Goal: Task Accomplishment & Management: Manage account settings

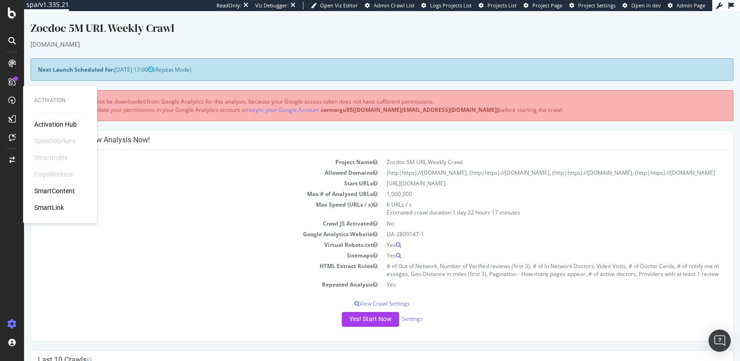
click at [218, 225] on td "Crawl JS Activated" at bounding box center [210, 223] width 344 height 11
click at [184, 208] on td "Max Speed (URLs / s)" at bounding box center [210, 208] width 344 height 19
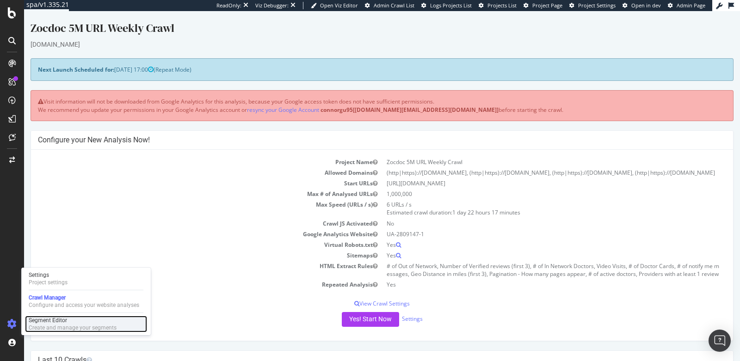
click at [56, 323] on div "Segment Editor" at bounding box center [73, 320] width 88 height 7
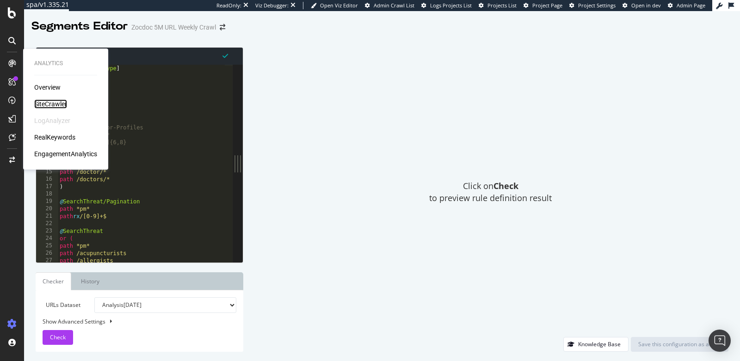
click at [45, 102] on div "SiteCrawler" at bounding box center [50, 103] width 33 height 9
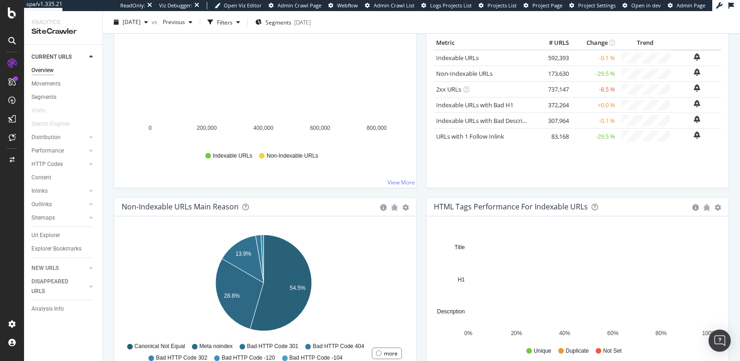
scroll to position [148, 0]
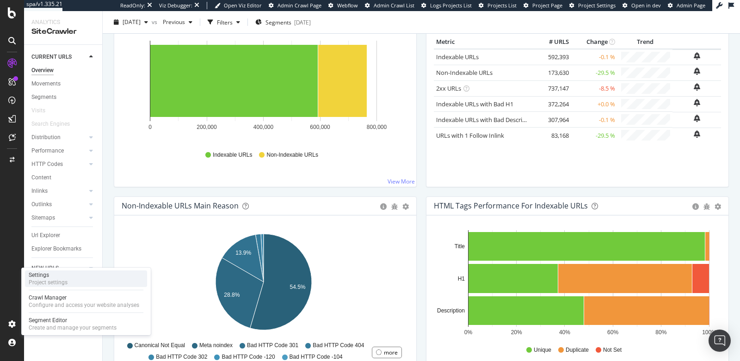
click at [45, 279] on div "Project settings" at bounding box center [48, 282] width 39 height 7
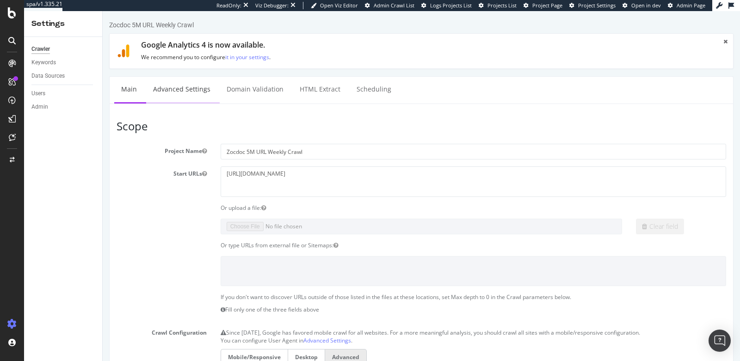
click at [170, 91] on link "Advanced Settings" at bounding box center [181, 89] width 71 height 25
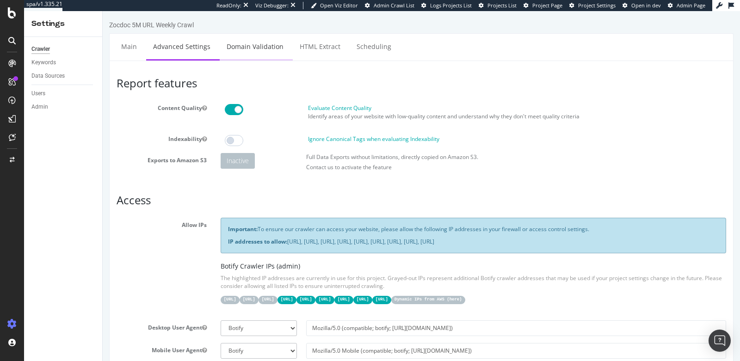
click at [241, 46] on link "Domain Validation" at bounding box center [255, 46] width 71 height 25
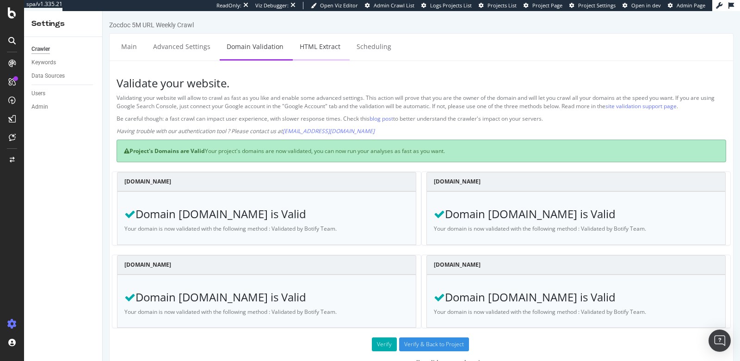
click at [319, 50] on link "HTML Extract" at bounding box center [320, 46] width 55 height 25
select select "count"
select select "list"
select select "count"
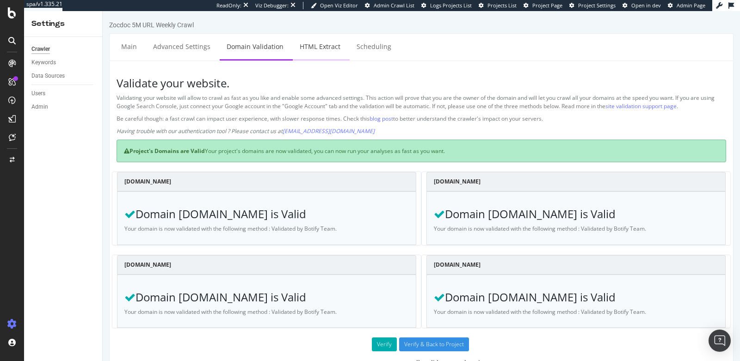
select select "count"
select select "list"
select select "count"
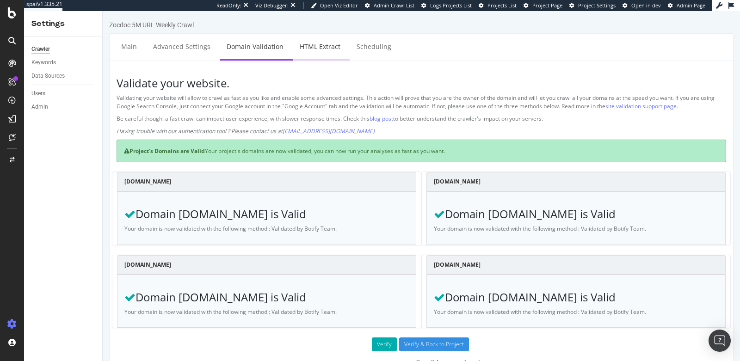
select select "count"
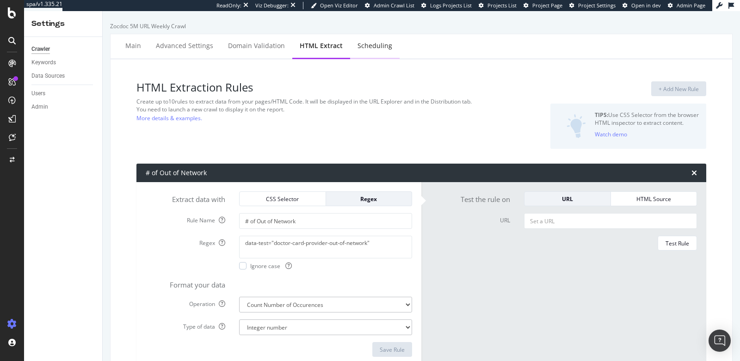
click at [364, 46] on div "Scheduling" at bounding box center [375, 45] width 35 height 9
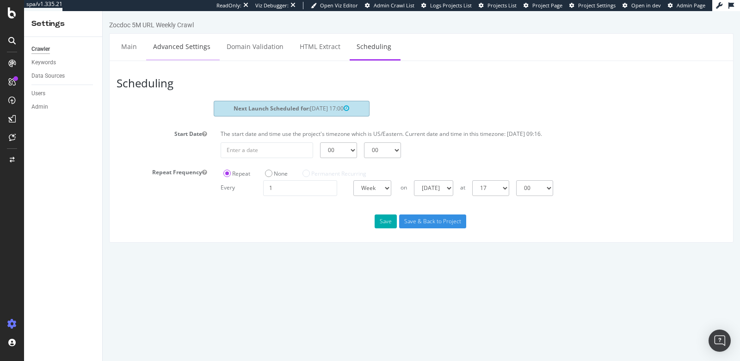
click at [159, 45] on link "Advanced Settings" at bounding box center [181, 46] width 71 height 25
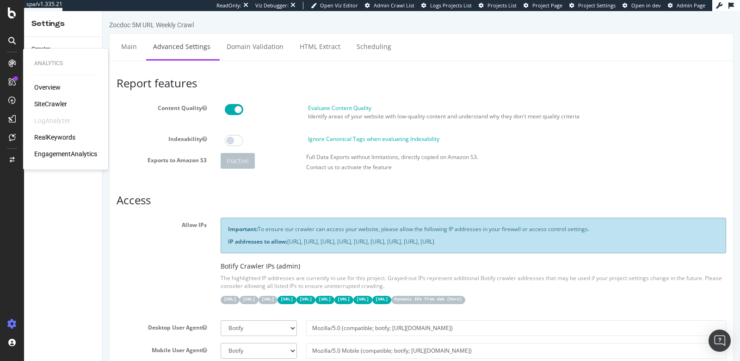
click at [49, 105] on div "SiteCrawler" at bounding box center [50, 103] width 33 height 9
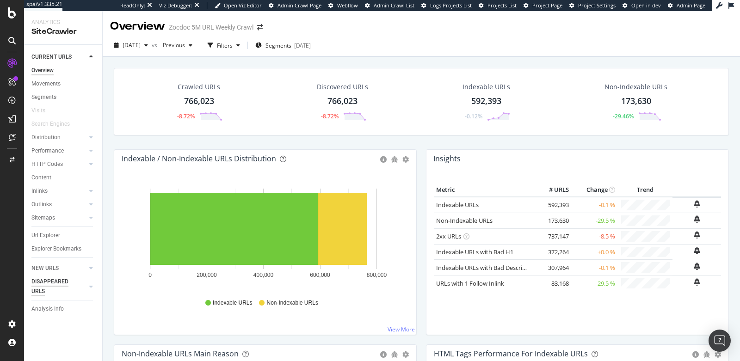
click at [51, 285] on div "DISAPPEARED URLS" at bounding box center [54, 286] width 47 height 19
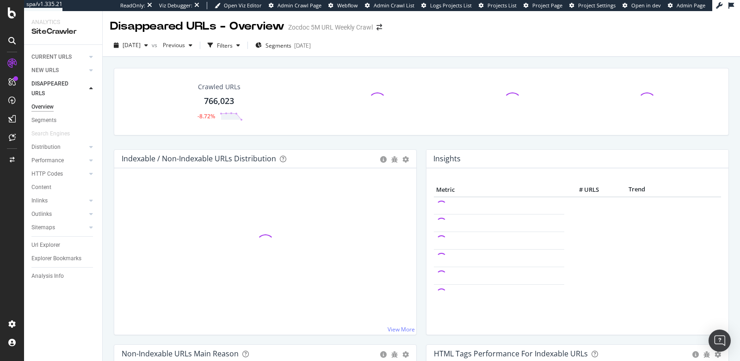
scroll to position [16, 0]
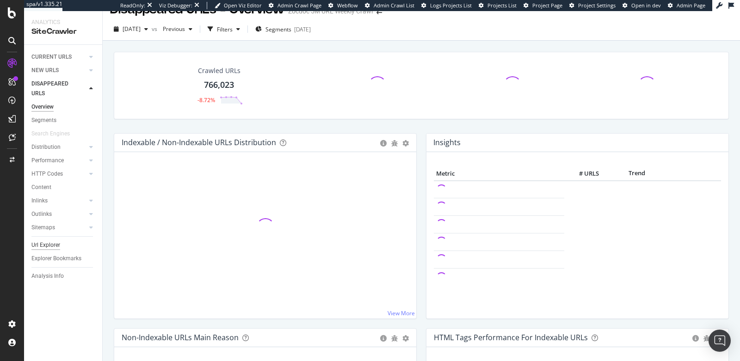
click at [52, 245] on div "Url Explorer" at bounding box center [45, 246] width 29 height 10
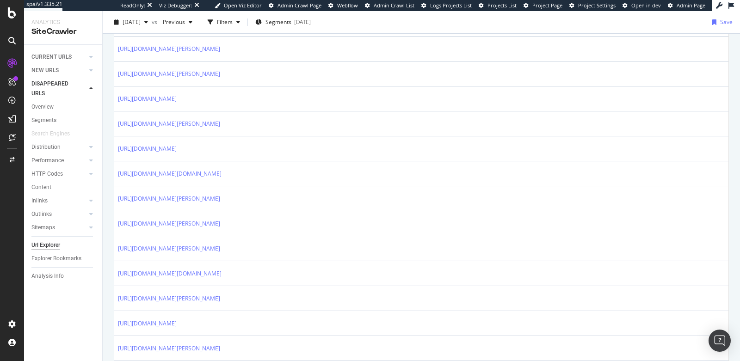
scroll to position [570, 0]
click at [51, 123] on div "AlertPanel" at bounding box center [49, 122] width 30 height 9
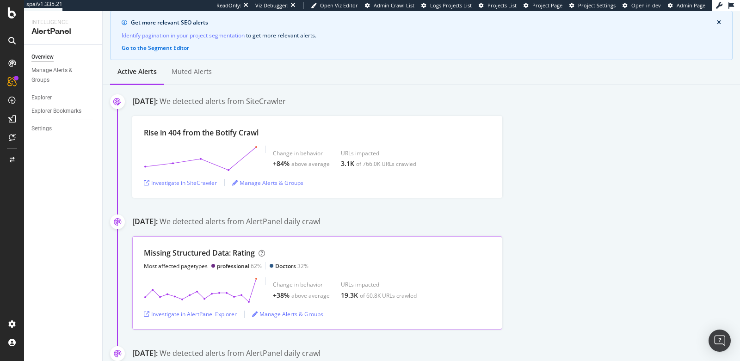
scroll to position [80, 0]
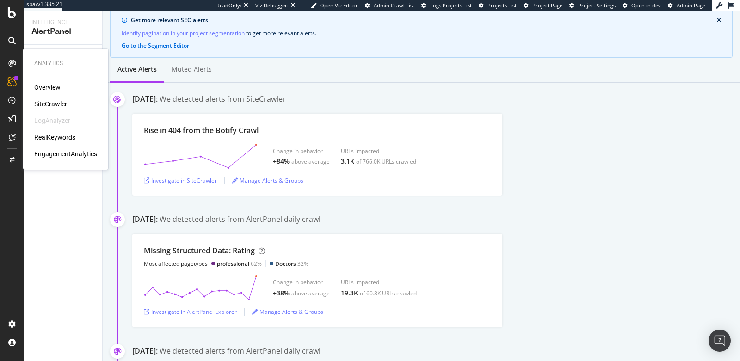
click at [49, 134] on div "RealKeywords" at bounding box center [54, 137] width 41 height 9
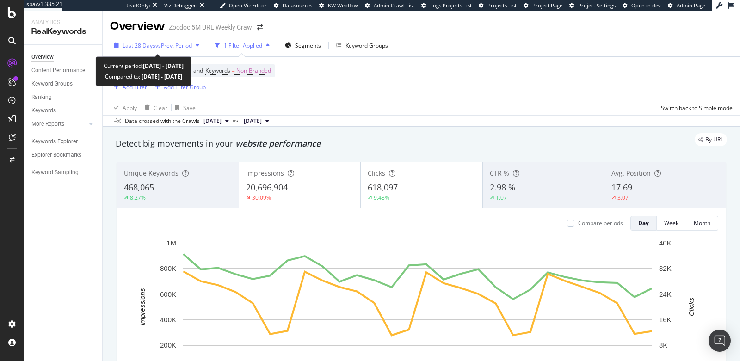
click at [134, 43] on span "Last 28 Days" at bounding box center [139, 46] width 33 height 8
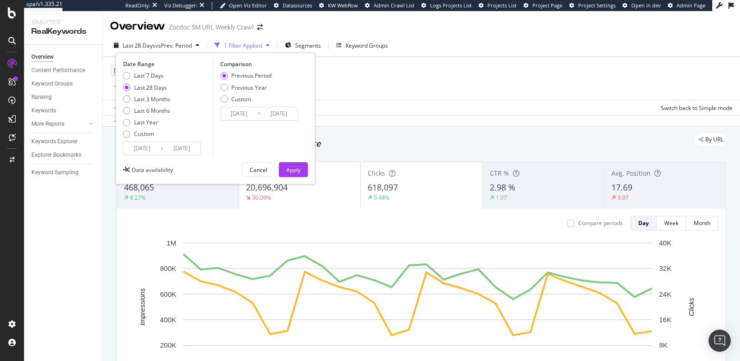
click at [389, 109] on div "Apply Clear Save Switch back to Simple mode" at bounding box center [422, 107] width 638 height 15
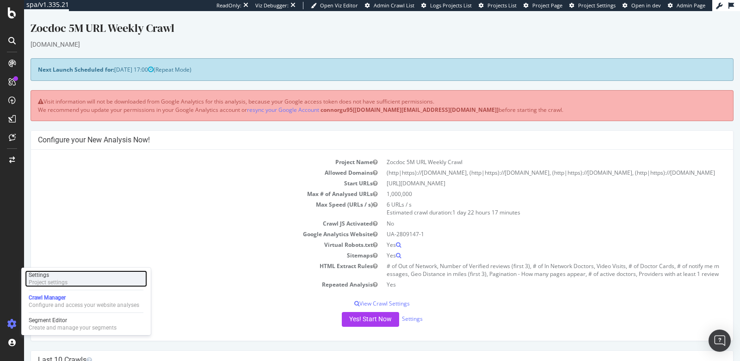
click at [49, 280] on div "Project settings" at bounding box center [48, 282] width 39 height 7
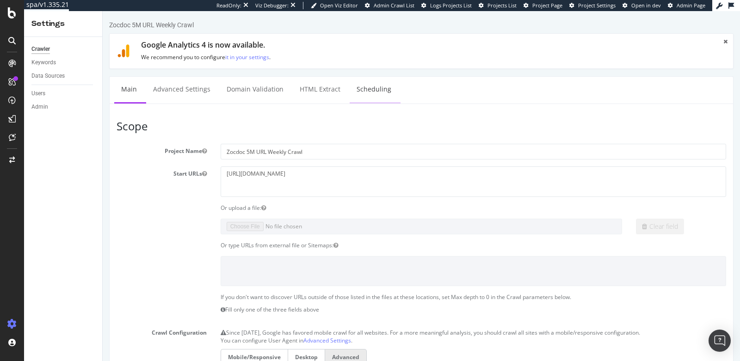
click at [358, 93] on link "Scheduling" at bounding box center [374, 89] width 49 height 25
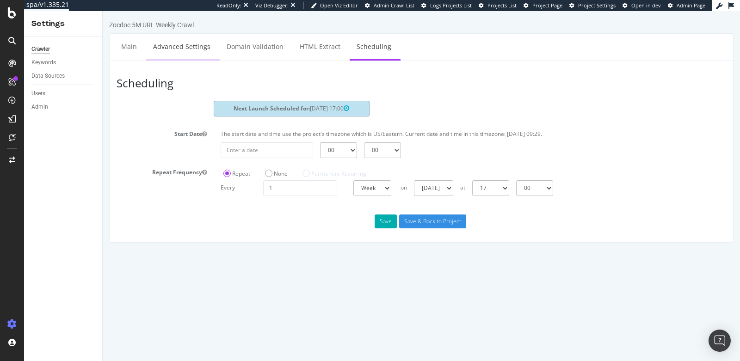
click at [179, 46] on link "Advanced Settings" at bounding box center [181, 46] width 71 height 25
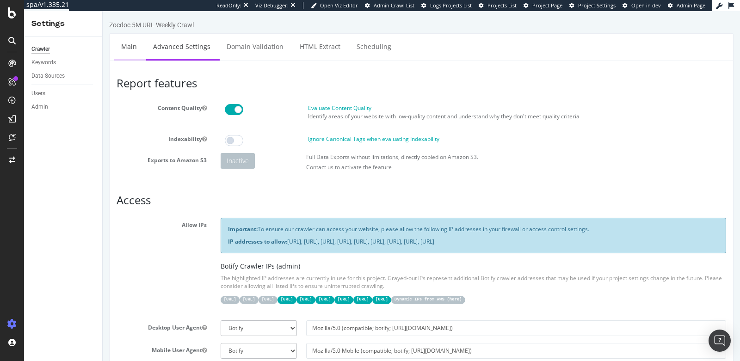
click at [133, 42] on link "Main" at bounding box center [129, 46] width 30 height 25
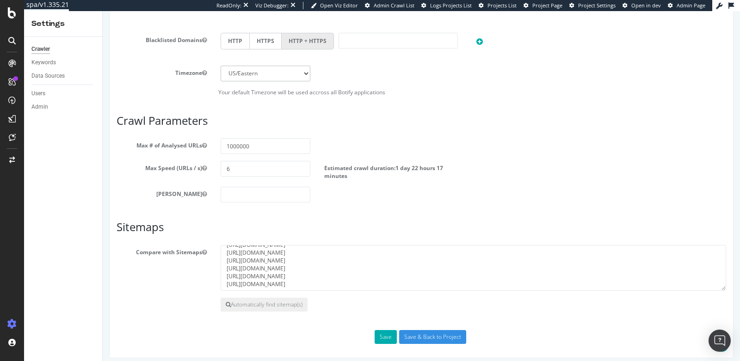
scroll to position [56, 0]
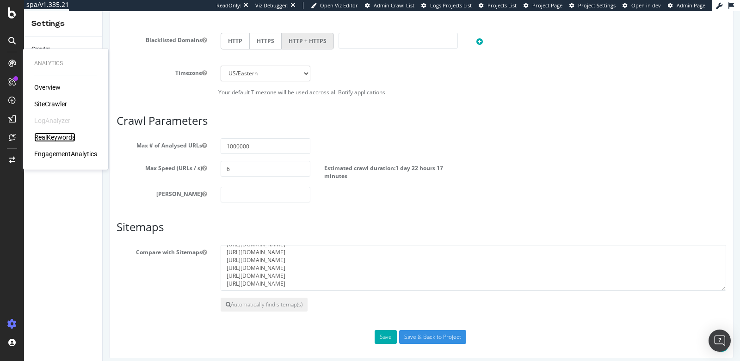
click at [44, 138] on div "RealKeywords" at bounding box center [54, 137] width 41 height 9
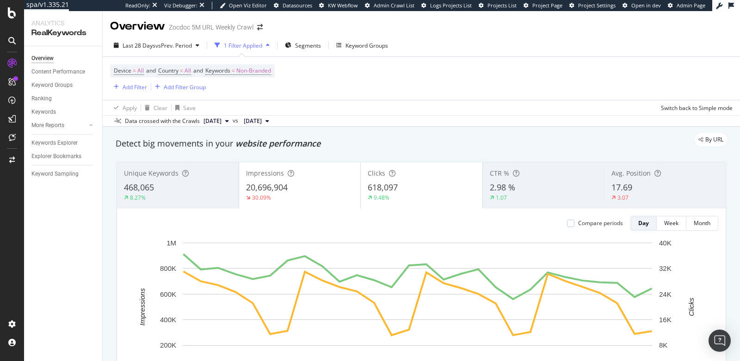
scroll to position [49, 0]
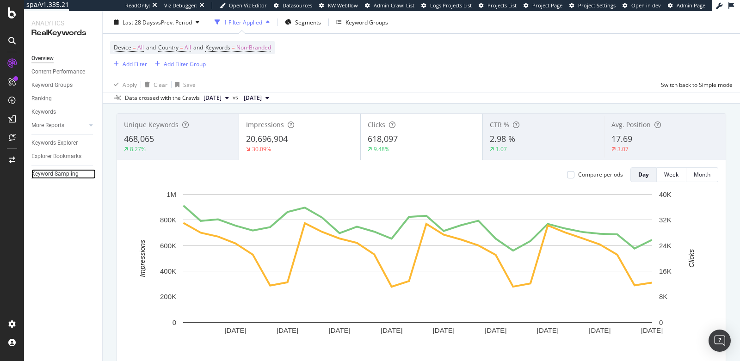
click at [68, 175] on div "Keyword Sampling" at bounding box center [54, 174] width 47 height 10
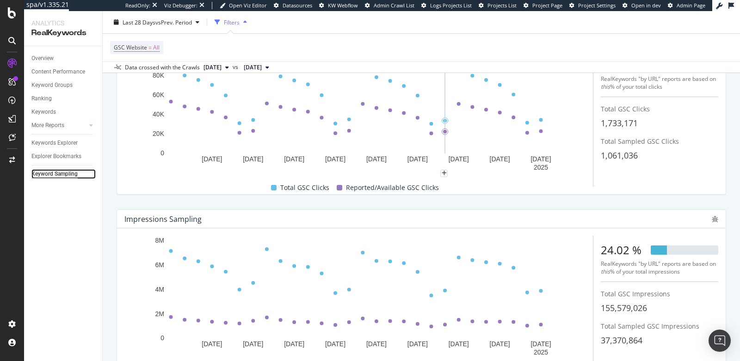
scroll to position [97, 0]
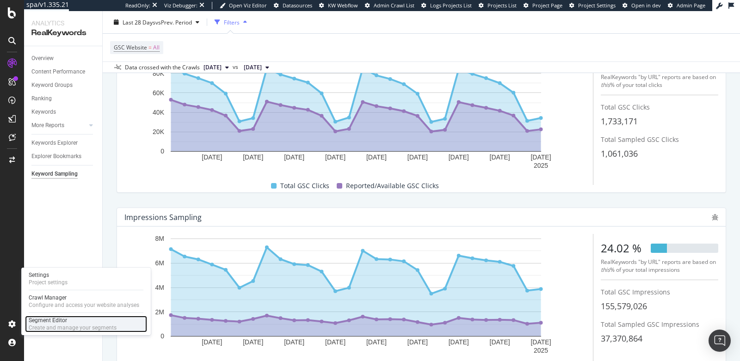
click at [55, 325] on div "Create and manage your segments" at bounding box center [73, 327] width 88 height 7
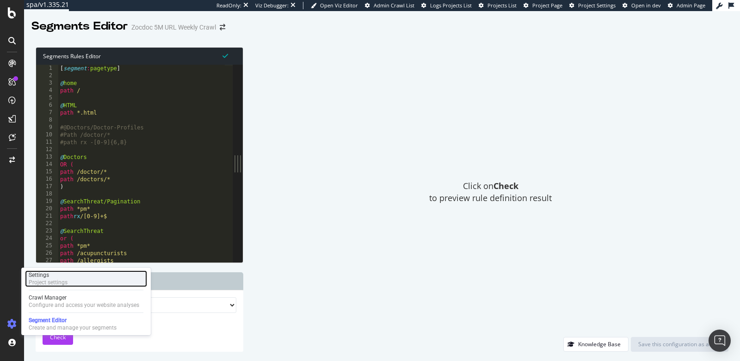
click at [74, 279] on div "Settings Project settings" at bounding box center [86, 279] width 122 height 17
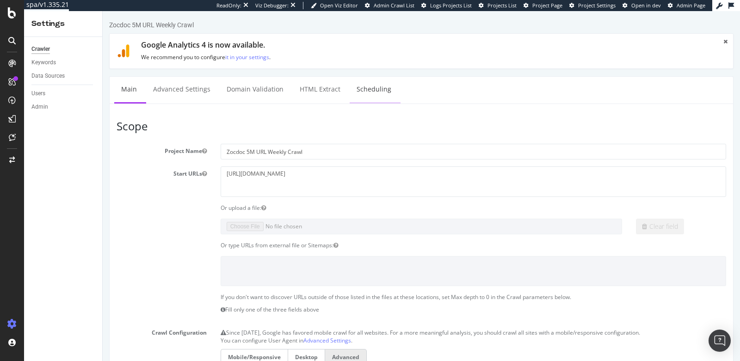
click at [371, 93] on link "Scheduling" at bounding box center [374, 89] width 49 height 25
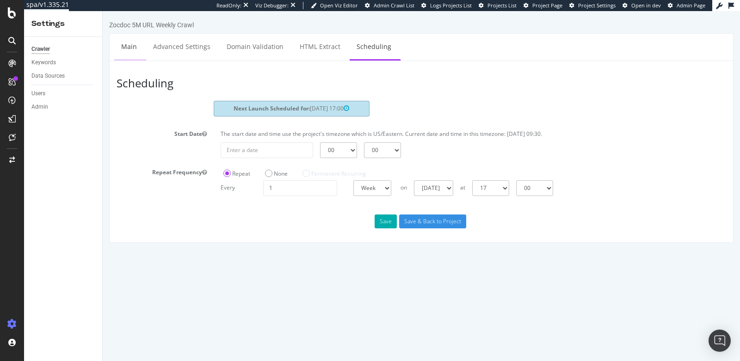
click at [132, 49] on link "Main" at bounding box center [129, 46] width 30 height 25
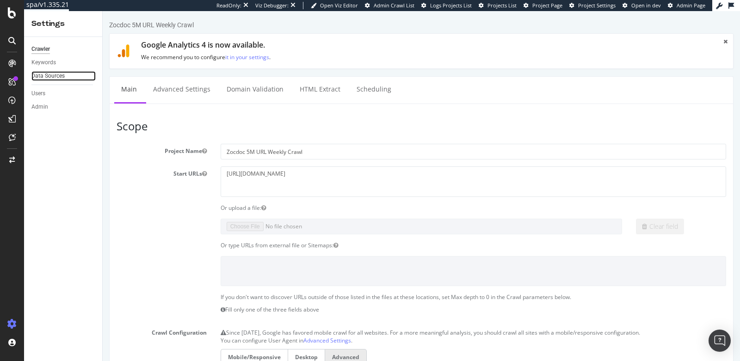
click at [77, 78] on link "Data Sources" at bounding box center [63, 76] width 64 height 10
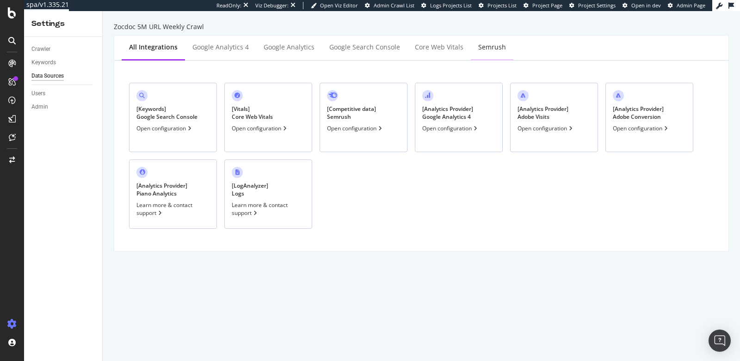
click at [478, 50] on div "Semrush" at bounding box center [492, 47] width 28 height 9
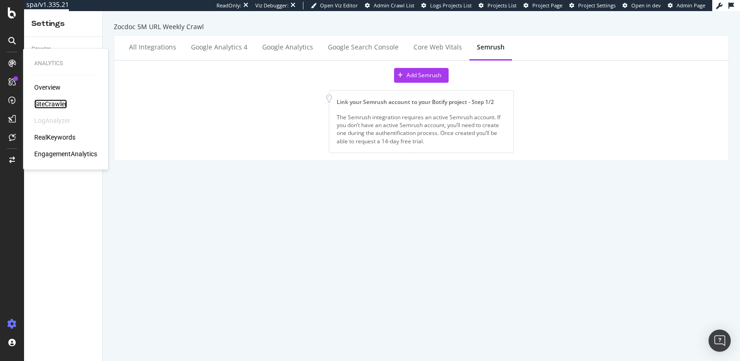
click at [43, 105] on div "SiteCrawler" at bounding box center [50, 103] width 33 height 9
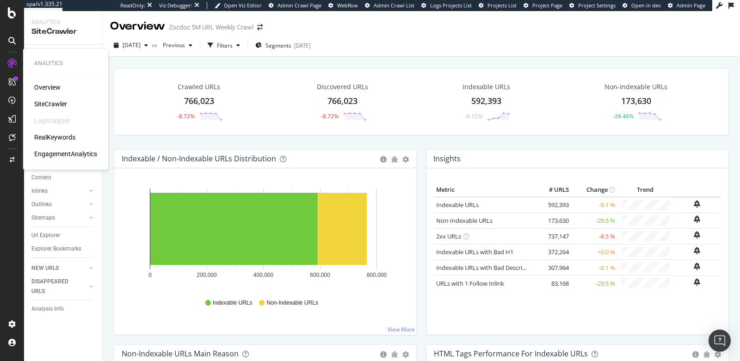
click at [47, 136] on div "RealKeywords" at bounding box center [54, 137] width 41 height 9
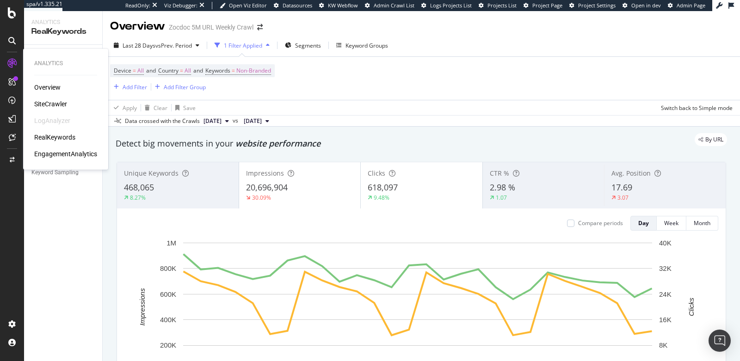
click at [64, 155] on div "EngagementAnalytics" at bounding box center [65, 153] width 63 height 9
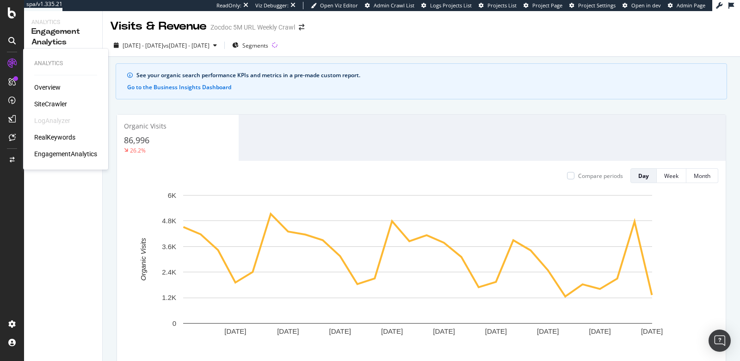
click at [43, 103] on div "SiteCrawler" at bounding box center [50, 103] width 33 height 9
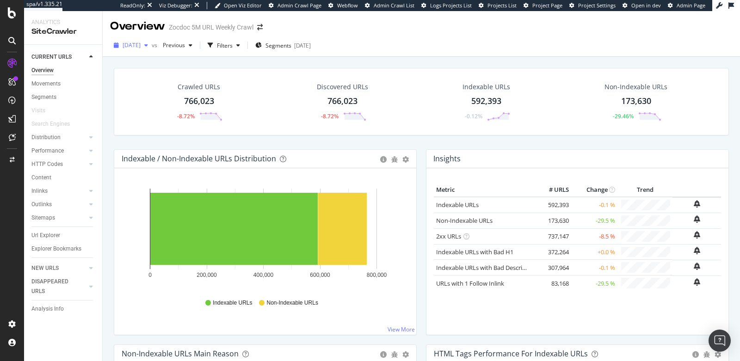
click at [138, 46] on span "2025 Aug. 7th" at bounding box center [132, 45] width 18 height 8
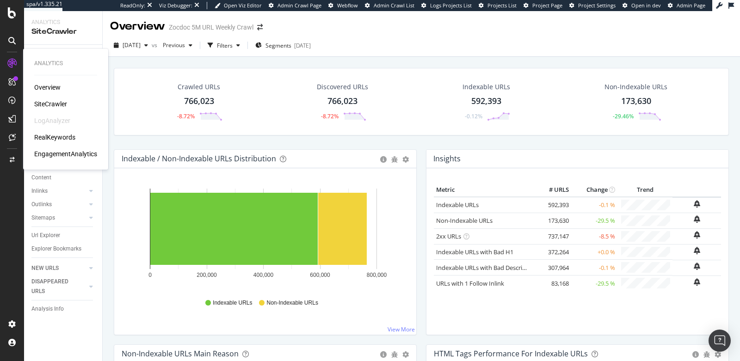
click at [60, 141] on div "RealKeywords" at bounding box center [54, 137] width 41 height 9
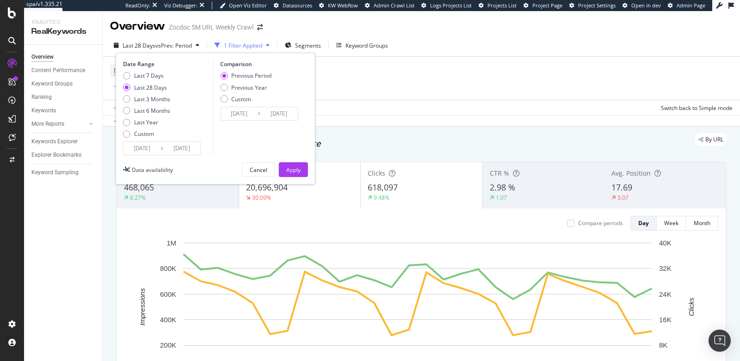
click at [181, 151] on input "2025/08/10" at bounding box center [181, 148] width 37 height 13
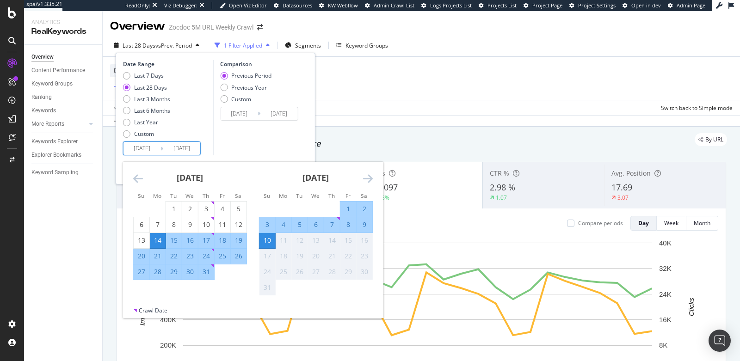
click at [48, 236] on div "Overview Content Performance Keyword Groups Ranking Keywords More Reports Count…" at bounding box center [63, 203] width 78 height 317
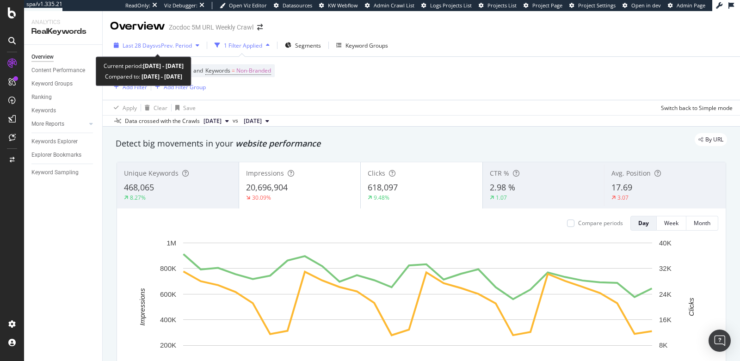
click at [157, 48] on span "vs Prev. Period" at bounding box center [173, 46] width 37 height 8
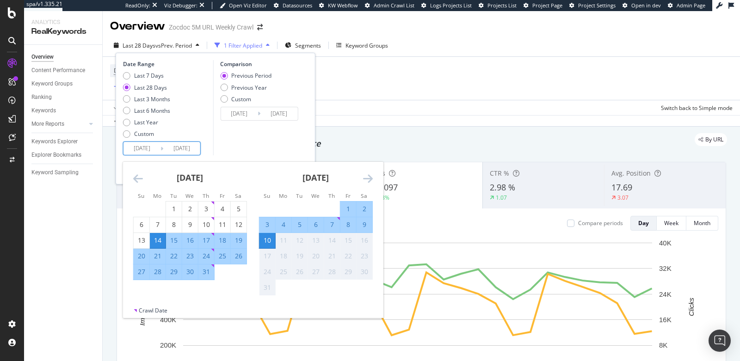
click at [134, 152] on input "2025/07/14" at bounding box center [142, 148] width 37 height 13
click at [235, 143] on div "Comparison Previous Period Previous Year Custom 2025/06/16 Navigate forward to …" at bounding box center [257, 107] width 88 height 95
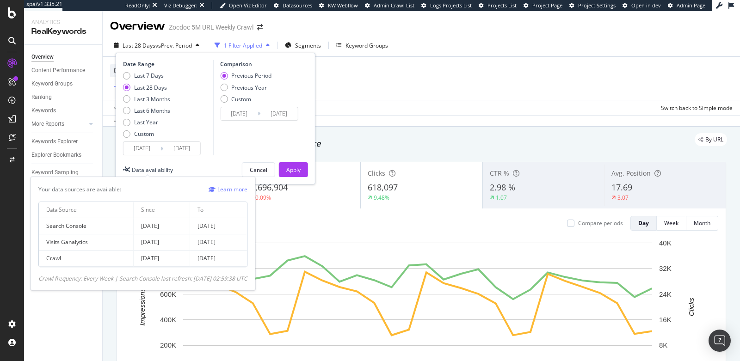
click at [154, 168] on div "Data availability" at bounding box center [152, 170] width 41 height 8
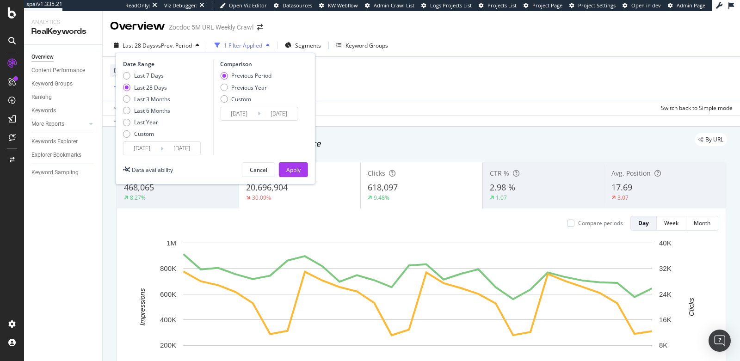
click at [58, 305] on div "Overview Content Performance Keyword Groups Ranking Keywords More Reports Count…" at bounding box center [63, 203] width 78 height 317
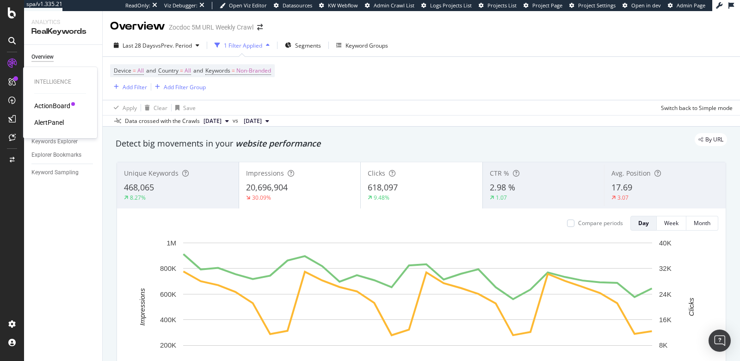
click at [51, 124] on div "AlertPanel" at bounding box center [49, 122] width 30 height 9
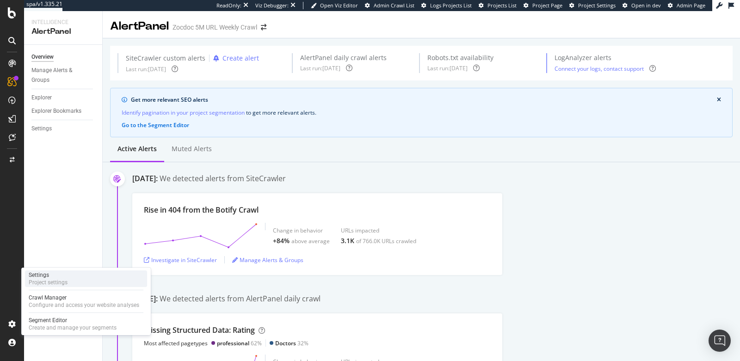
click at [40, 277] on div "Settings" at bounding box center [48, 275] width 39 height 7
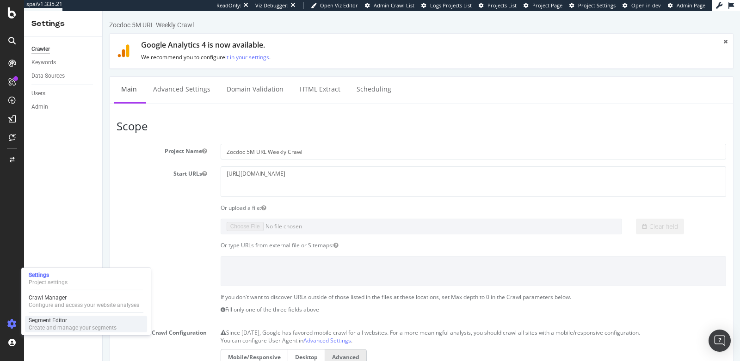
click at [40, 327] on div "Create and manage your segments" at bounding box center [73, 327] width 88 height 7
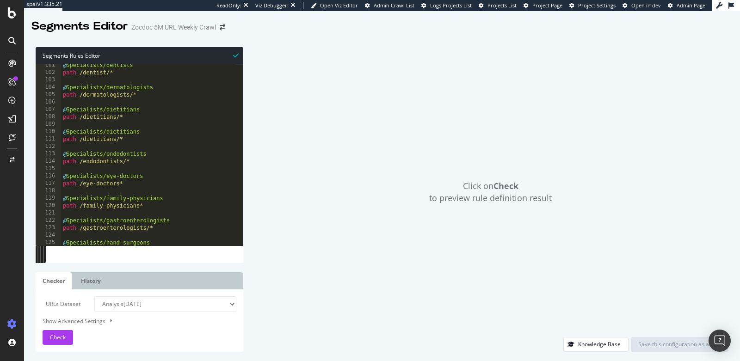
scroll to position [744, 0]
click at [58, 336] on span "Check" at bounding box center [58, 338] width 16 height 8
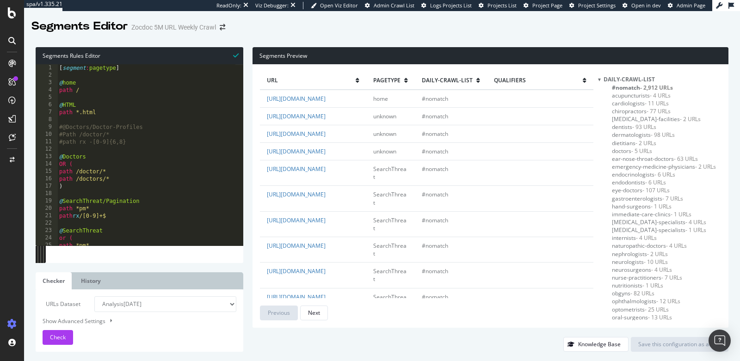
scroll to position [0, 0]
type textarea "path /"
click at [94, 89] on div "[ segment : pagetype ] @ home path / @ HTML path *.html #@Doctors/Doctor-Profil…" at bounding box center [146, 162] width 178 height 197
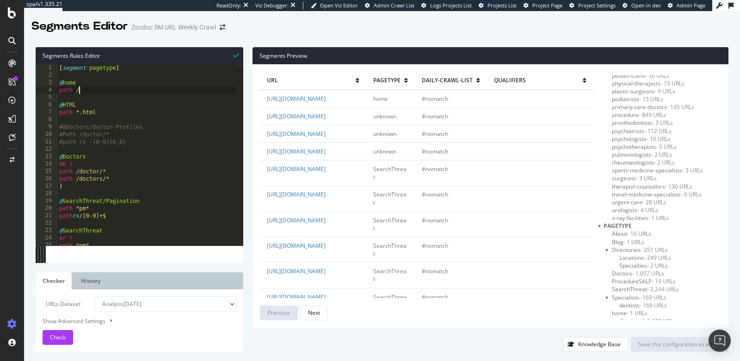
scroll to position [310, 0]
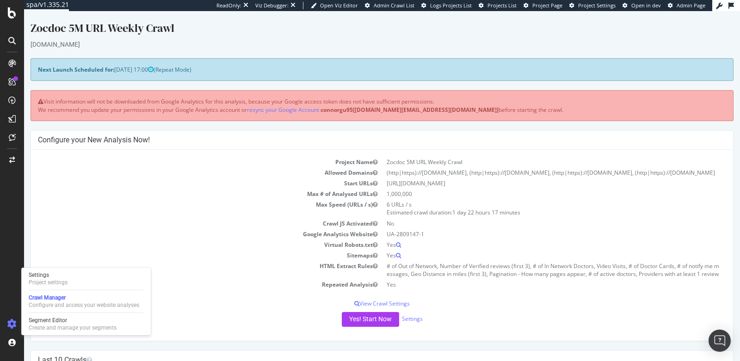
click at [17, 323] on div at bounding box center [12, 324] width 22 height 15
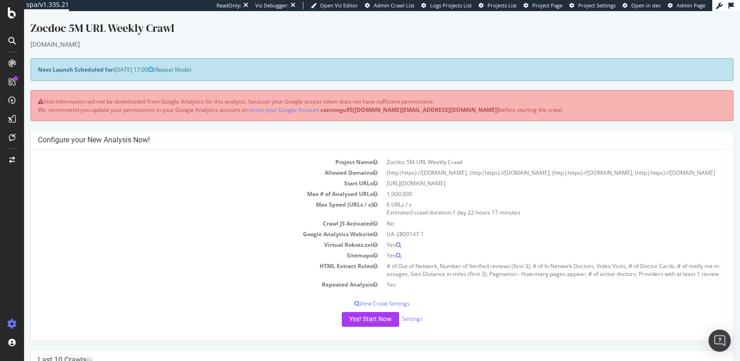
click at [12, 325] on icon at bounding box center [11, 324] width 9 height 9
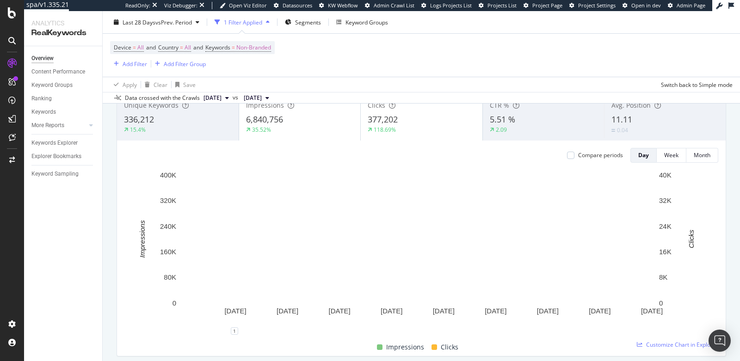
scroll to position [61, 0]
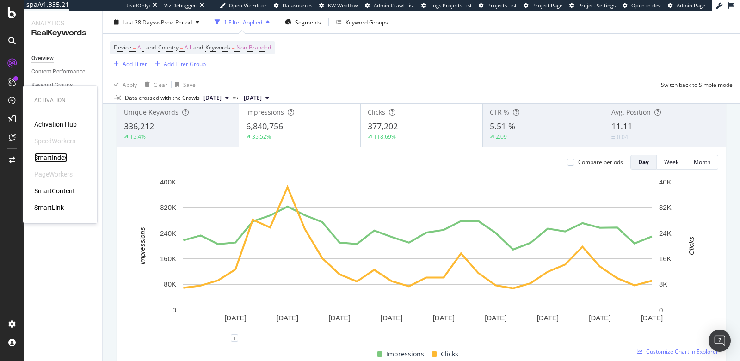
click at [61, 161] on div "SmartIndex" at bounding box center [50, 157] width 33 height 9
